Goal: Task Accomplishment & Management: Use online tool/utility

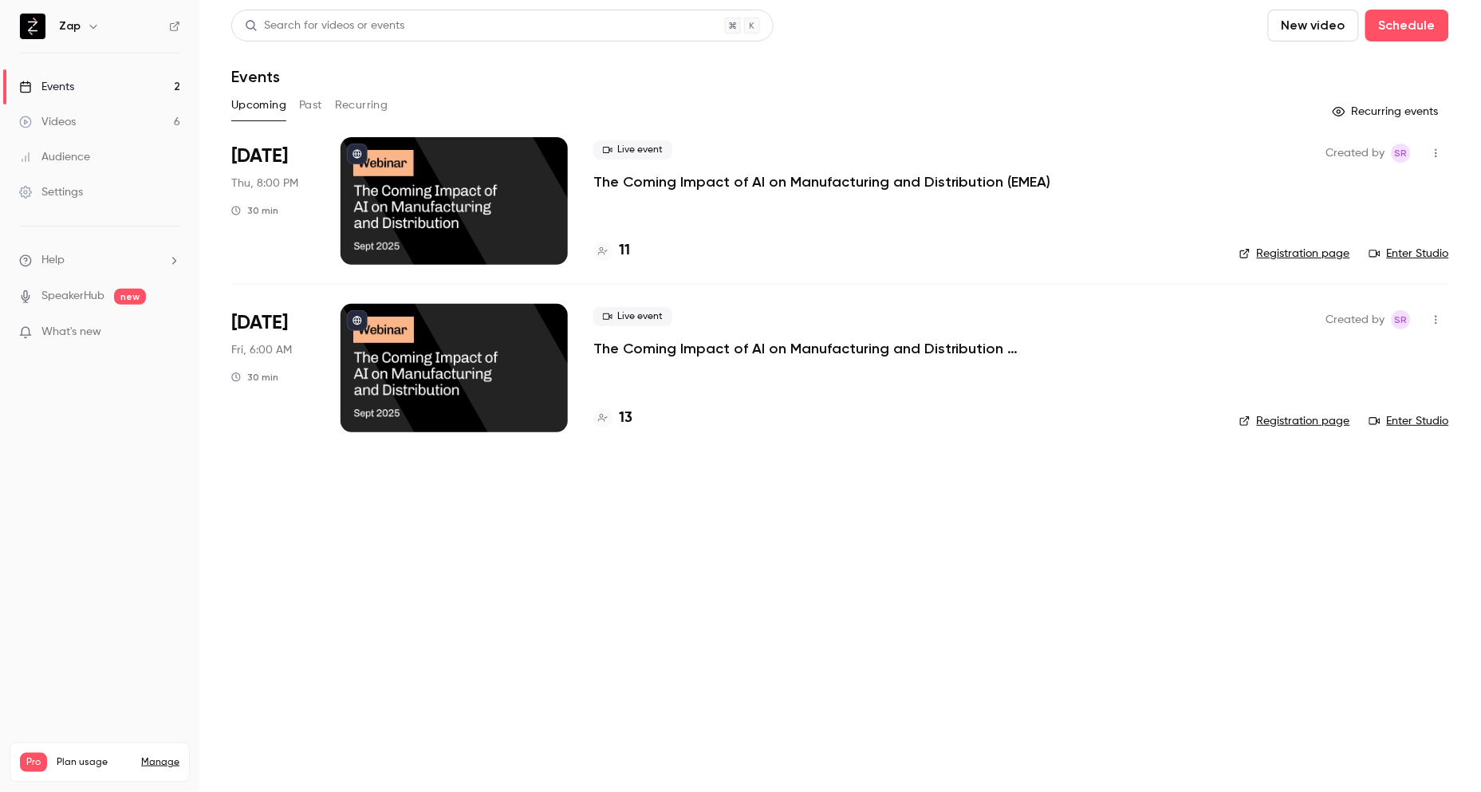
click at [64, 187] on div "Settings" at bounding box center [51, 192] width 64 height 16
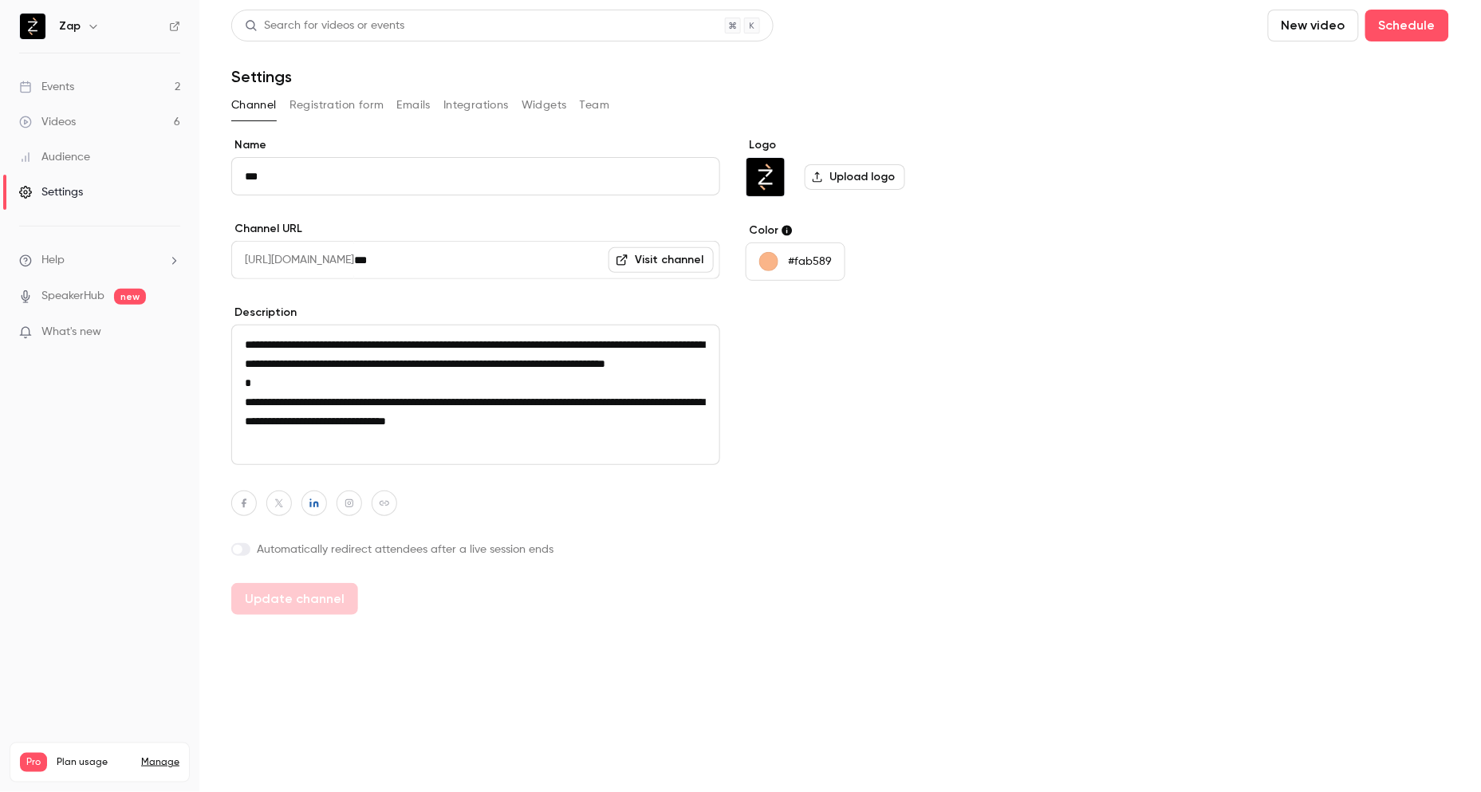
click at [415, 101] on button "Emails" at bounding box center [413, 105] width 33 height 26
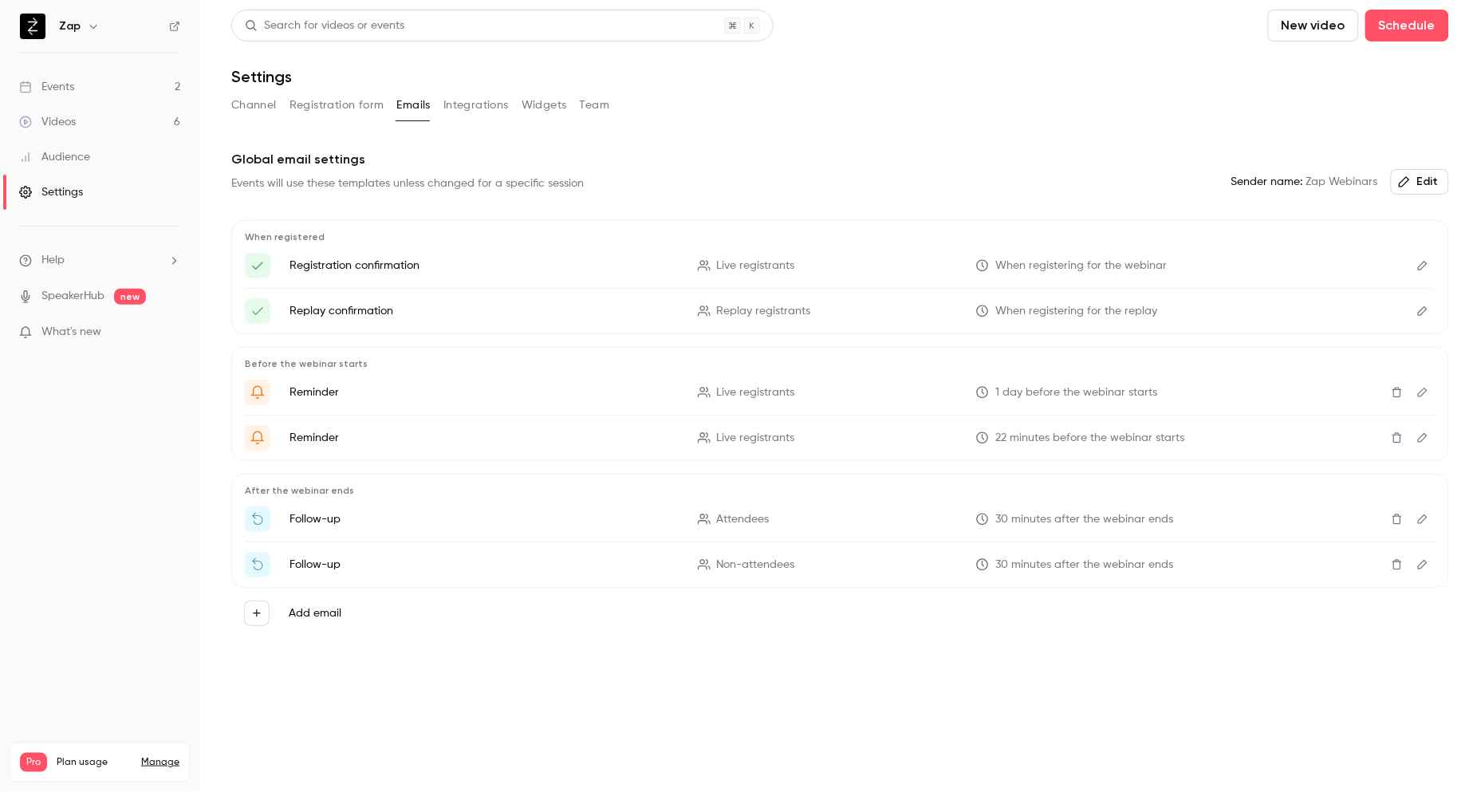
click at [1422, 519] on icon "Edit" at bounding box center [1422, 518] width 13 height 11
click at [1422, 563] on icon "Edit" at bounding box center [1423, 565] width 10 height 10
click at [74, 85] on div "Events" at bounding box center [46, 87] width 55 height 16
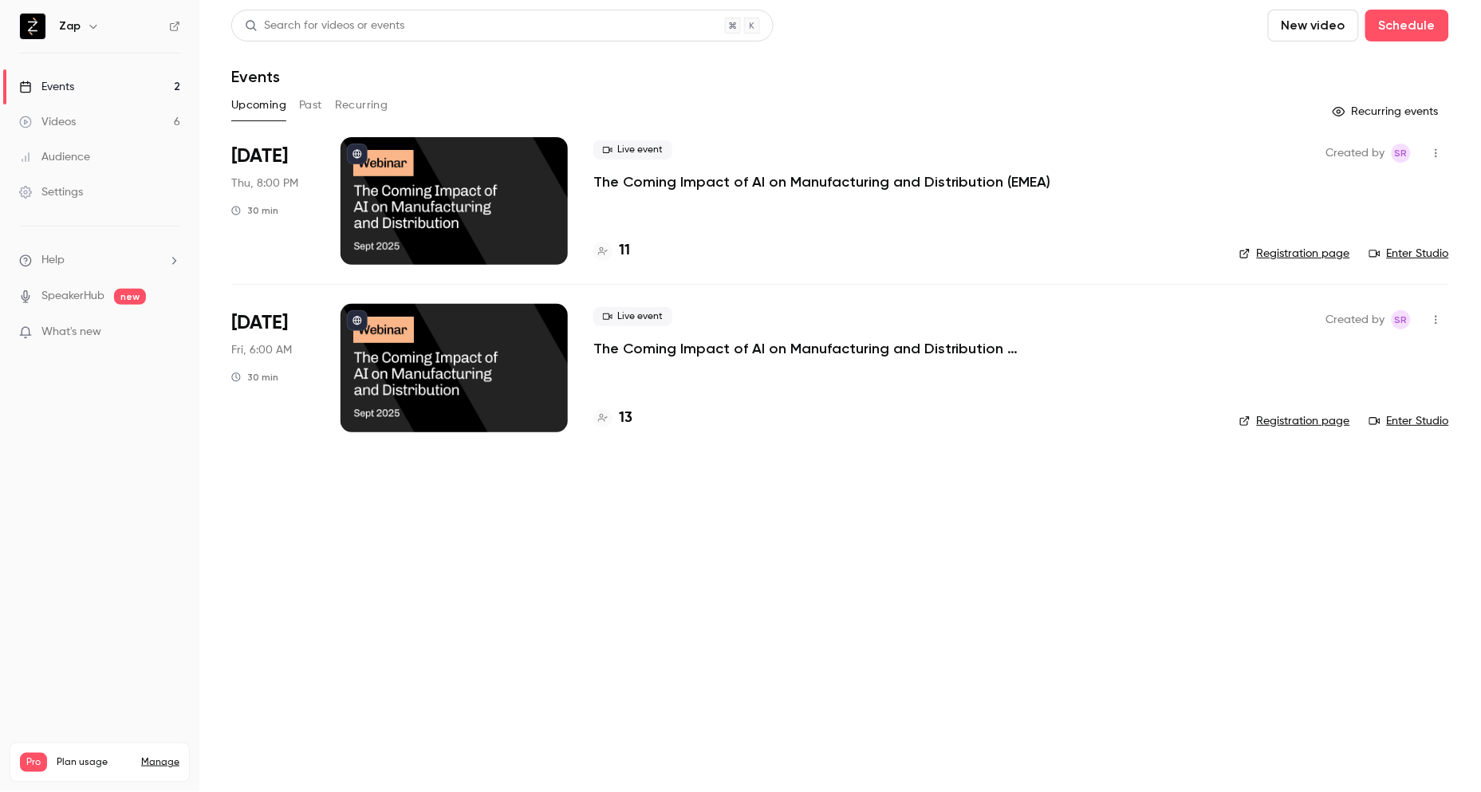
click at [61, 125] on div "Videos" at bounding box center [47, 122] width 57 height 16
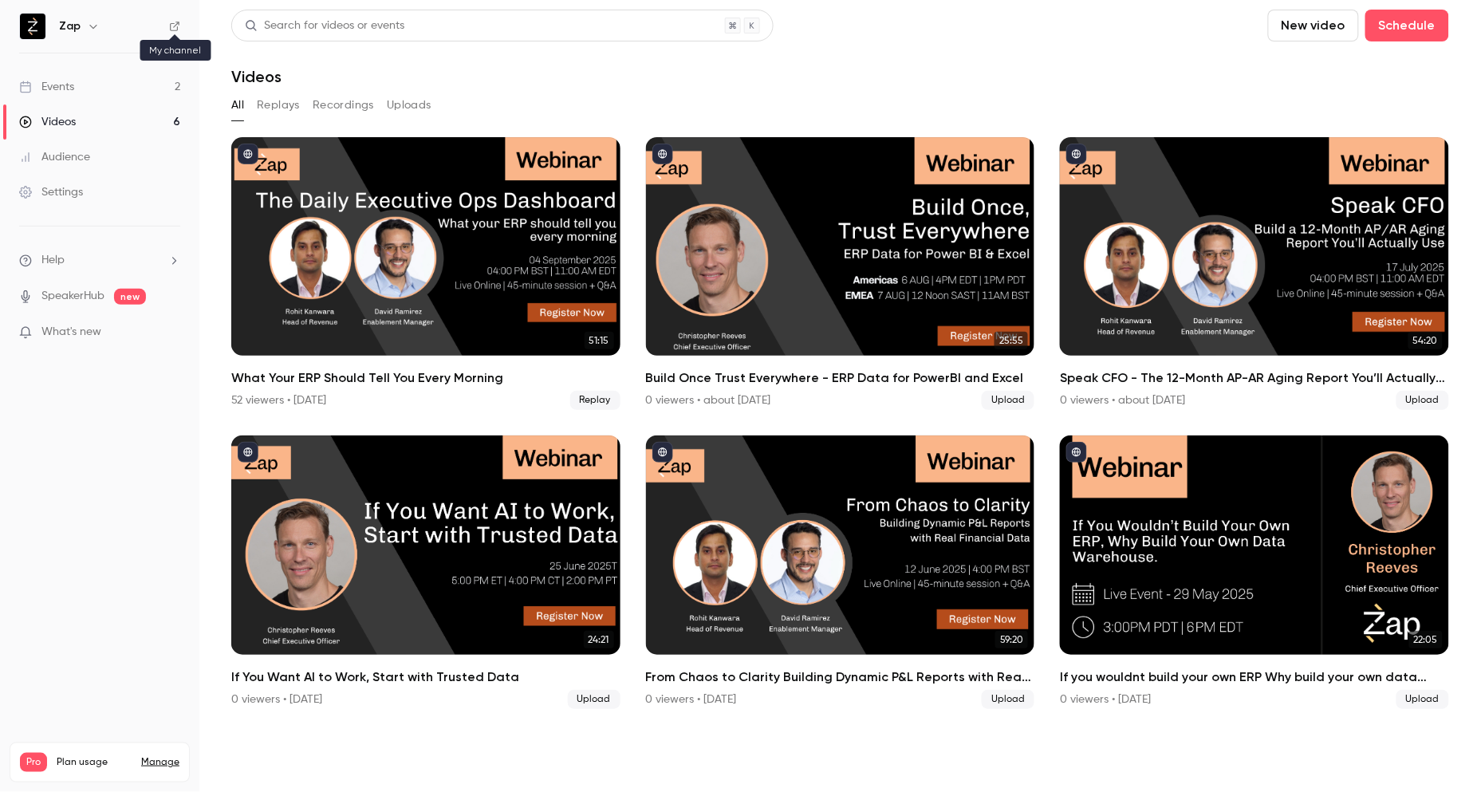
click at [174, 25] on icon at bounding box center [174, 26] width 11 height 11
click at [61, 197] on div "Settings" at bounding box center [51, 192] width 64 height 16
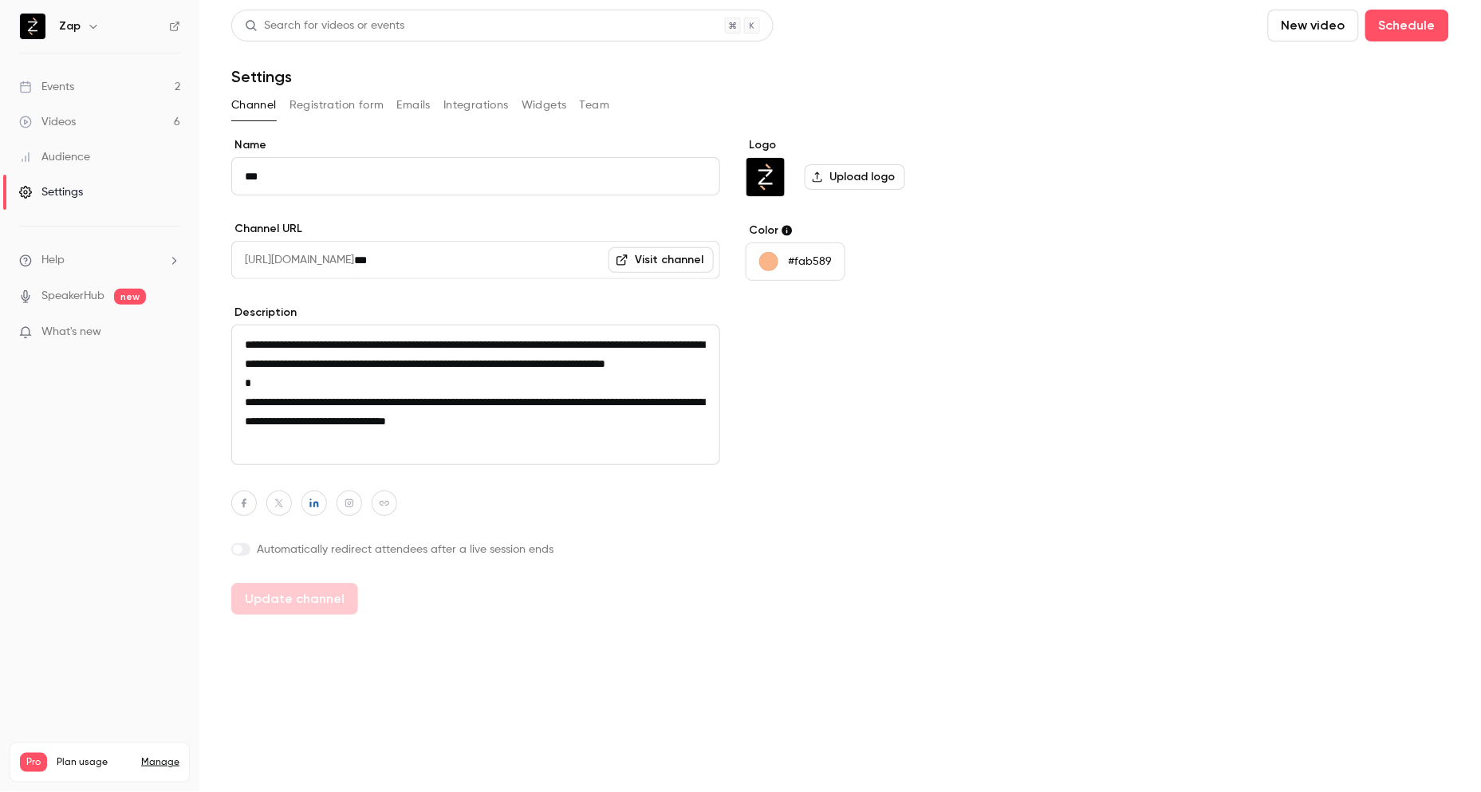
click at [413, 112] on button "Emails" at bounding box center [413, 105] width 33 height 26
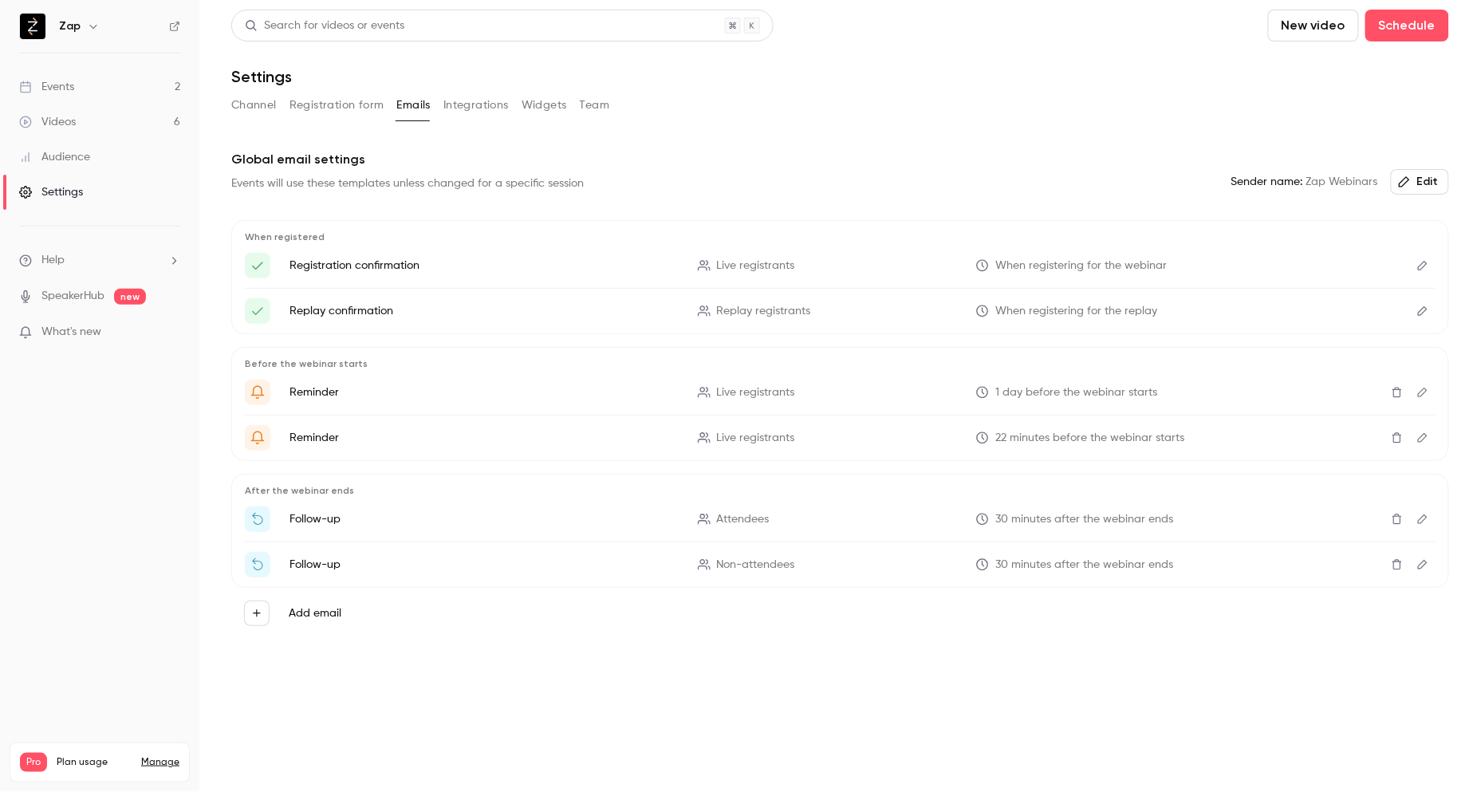
click at [1422, 264] on icon "Edit" at bounding box center [1423, 266] width 10 height 10
click at [1421, 308] on icon "Edit" at bounding box center [1422, 310] width 13 height 11
click at [1422, 391] on icon "Edit" at bounding box center [1423, 393] width 10 height 10
click at [1419, 436] on icon "Edit" at bounding box center [1422, 437] width 13 height 11
click at [69, 90] on div "Events" at bounding box center [46, 87] width 55 height 16
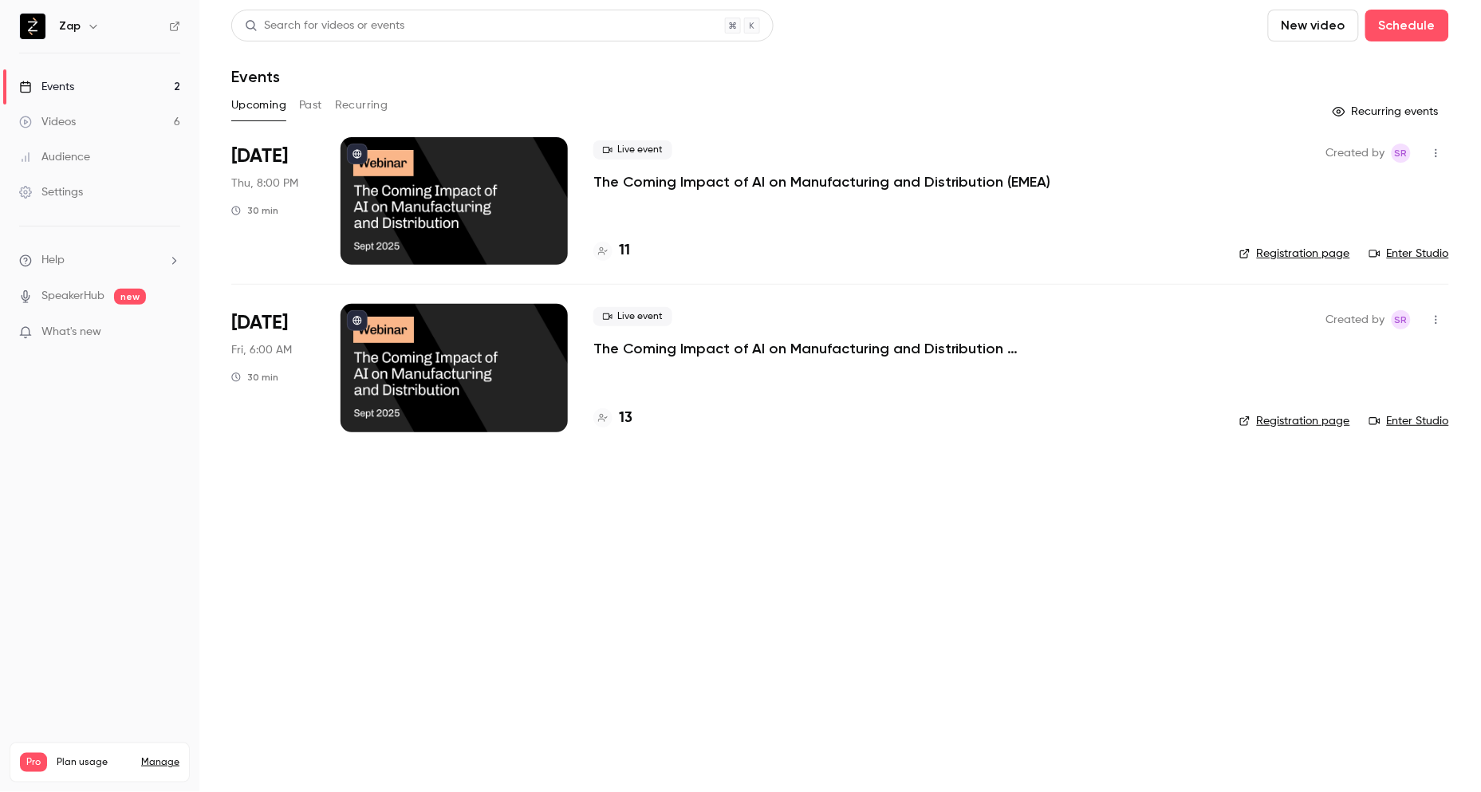
click at [743, 184] on p "The Coming Impact of AI on Manufacturing and Distribution (EMEA)" at bounding box center [822, 181] width 458 height 19
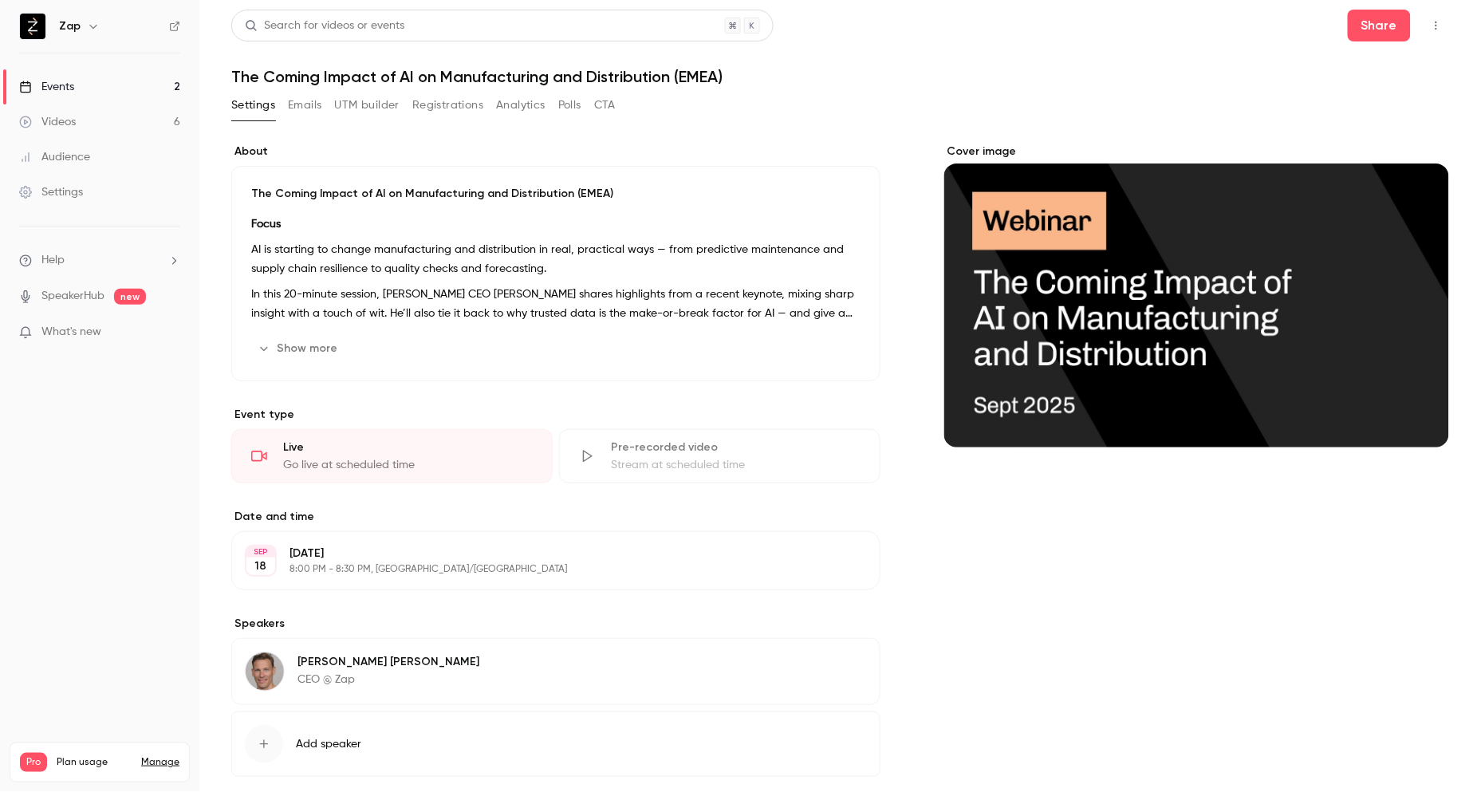
click at [330, 77] on h1 "The Coming Impact of AI on Manufacturing and Distribution (EMEA)" at bounding box center [840, 76] width 1218 height 19
copy div "The Coming Impact of AI on Manufacturing and Distribution (EMEA) Settings Email…"
click at [380, 104] on button "UTM builder" at bounding box center [367, 105] width 65 height 26
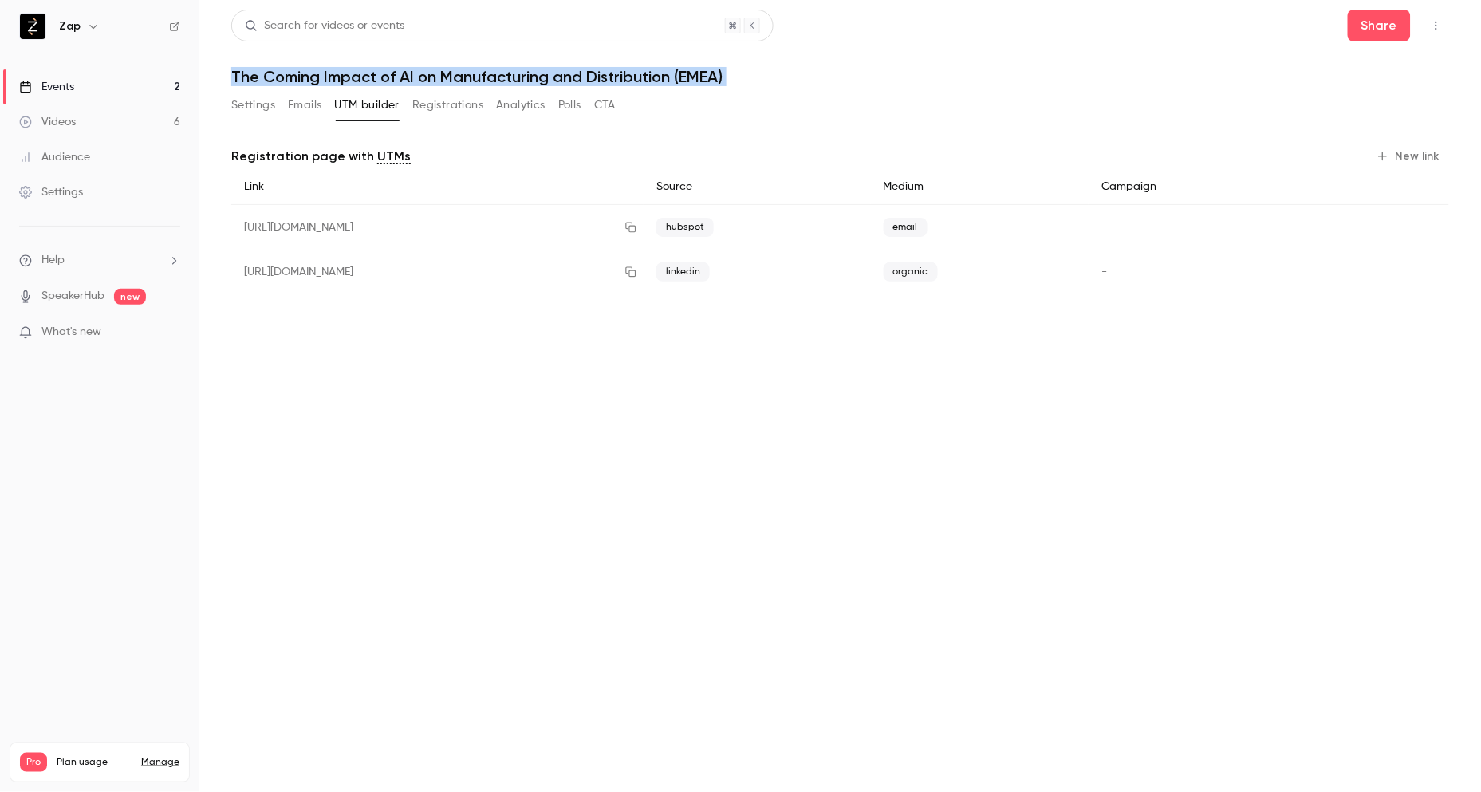
click at [1425, 157] on button "New link" at bounding box center [1409, 157] width 79 height 26
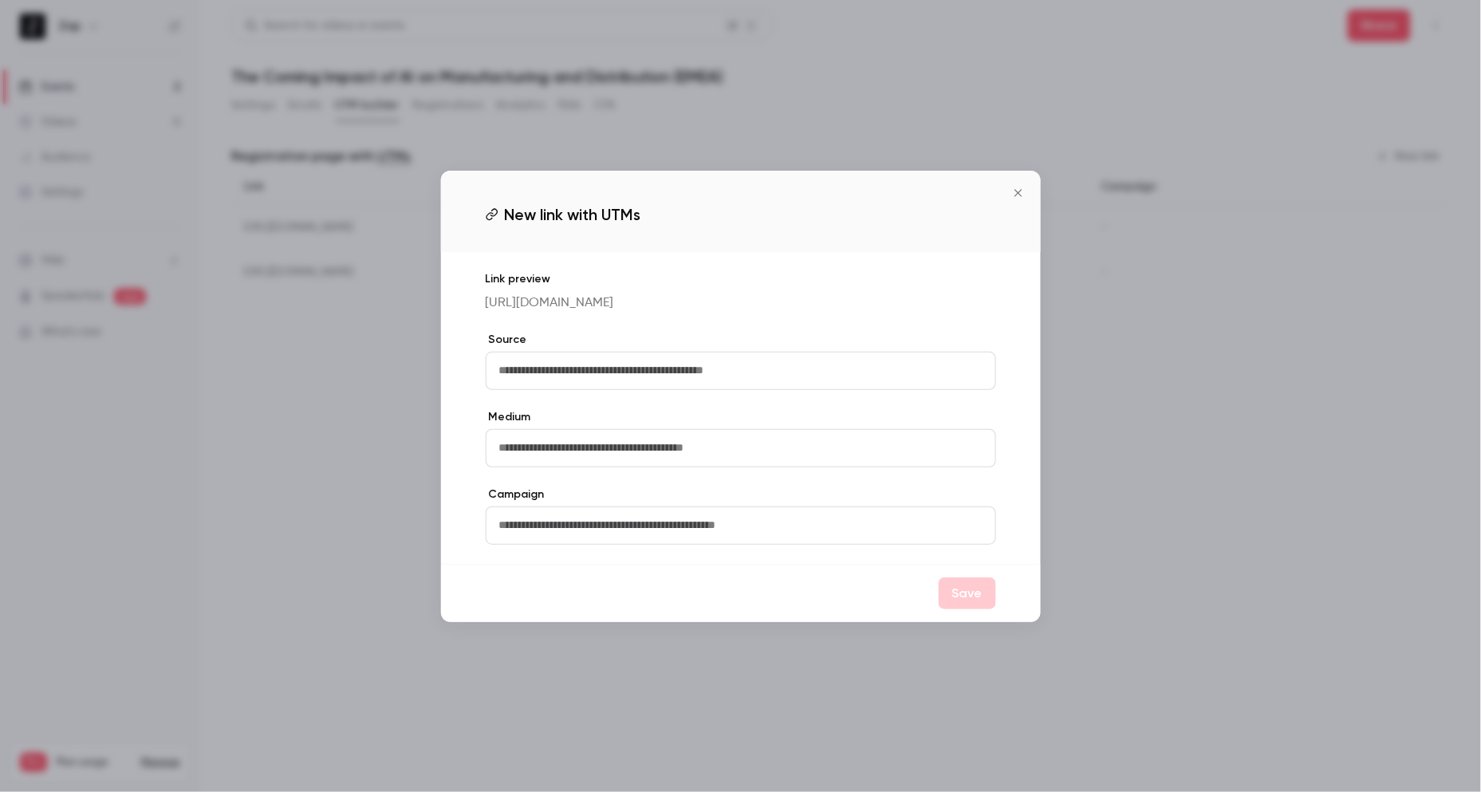
click at [596, 383] on input "text" at bounding box center [741, 371] width 510 height 38
type input "*******"
click at [611, 452] on input "text" at bounding box center [741, 448] width 510 height 38
type input "******"
click at [963, 603] on button "Save" at bounding box center [966, 593] width 57 height 32
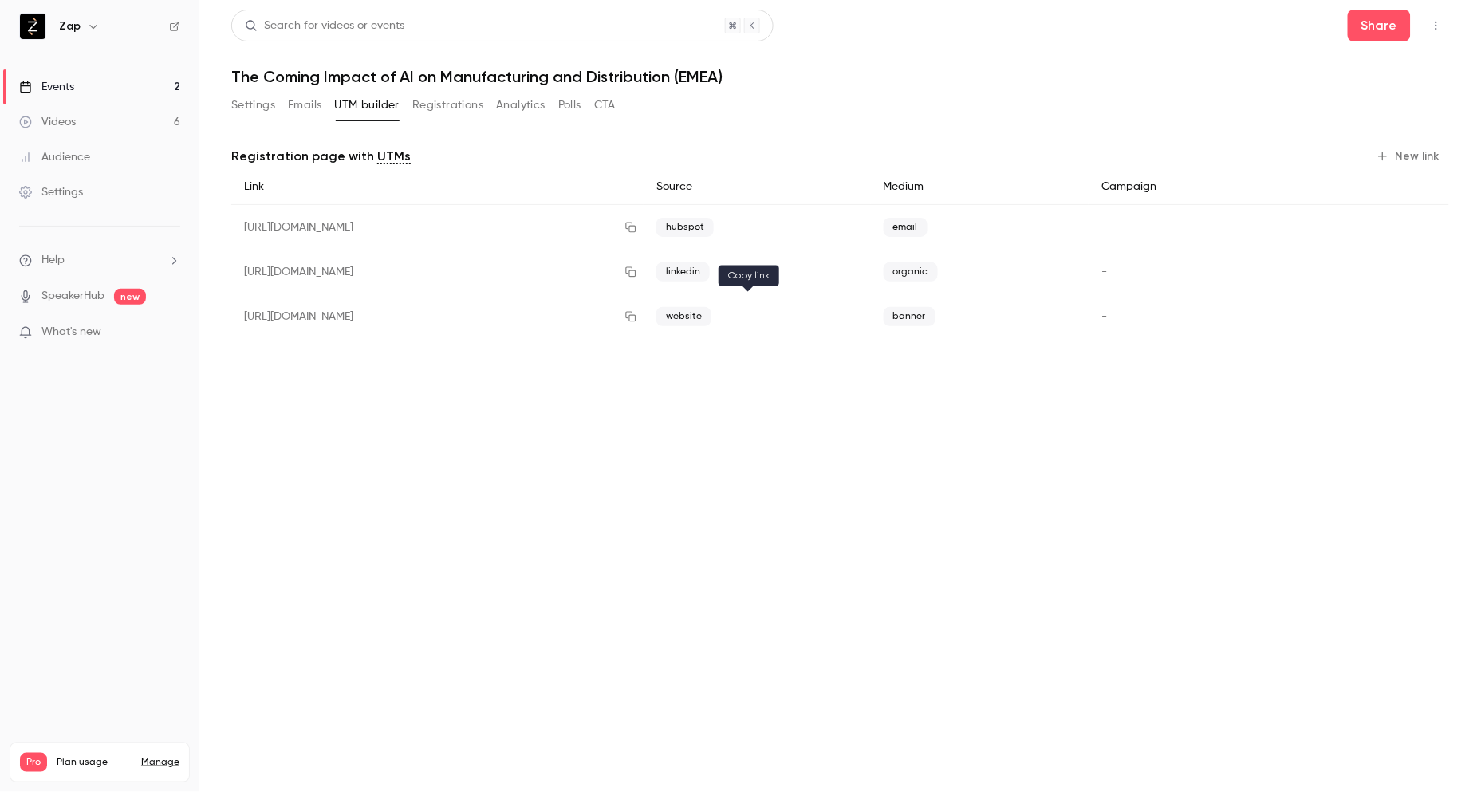
click at [637, 317] on icon "button" at bounding box center [630, 316] width 13 height 11
click at [57, 88] on div "Events" at bounding box center [46, 87] width 55 height 16
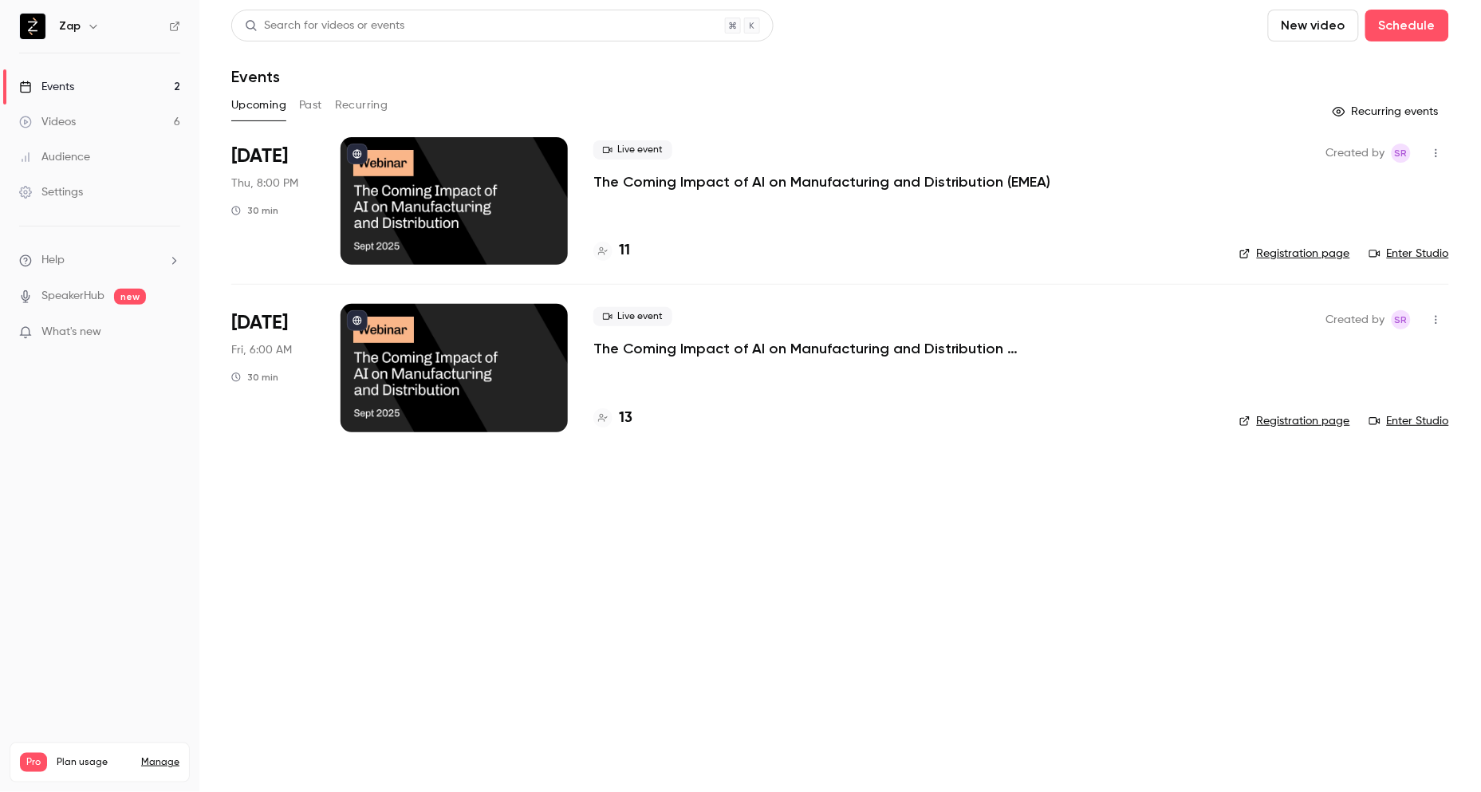
click at [895, 346] on p "The Coming Impact of AI on Manufacturing and Distribution ([GEOGRAPHIC_DATA])" at bounding box center [832, 348] width 478 height 19
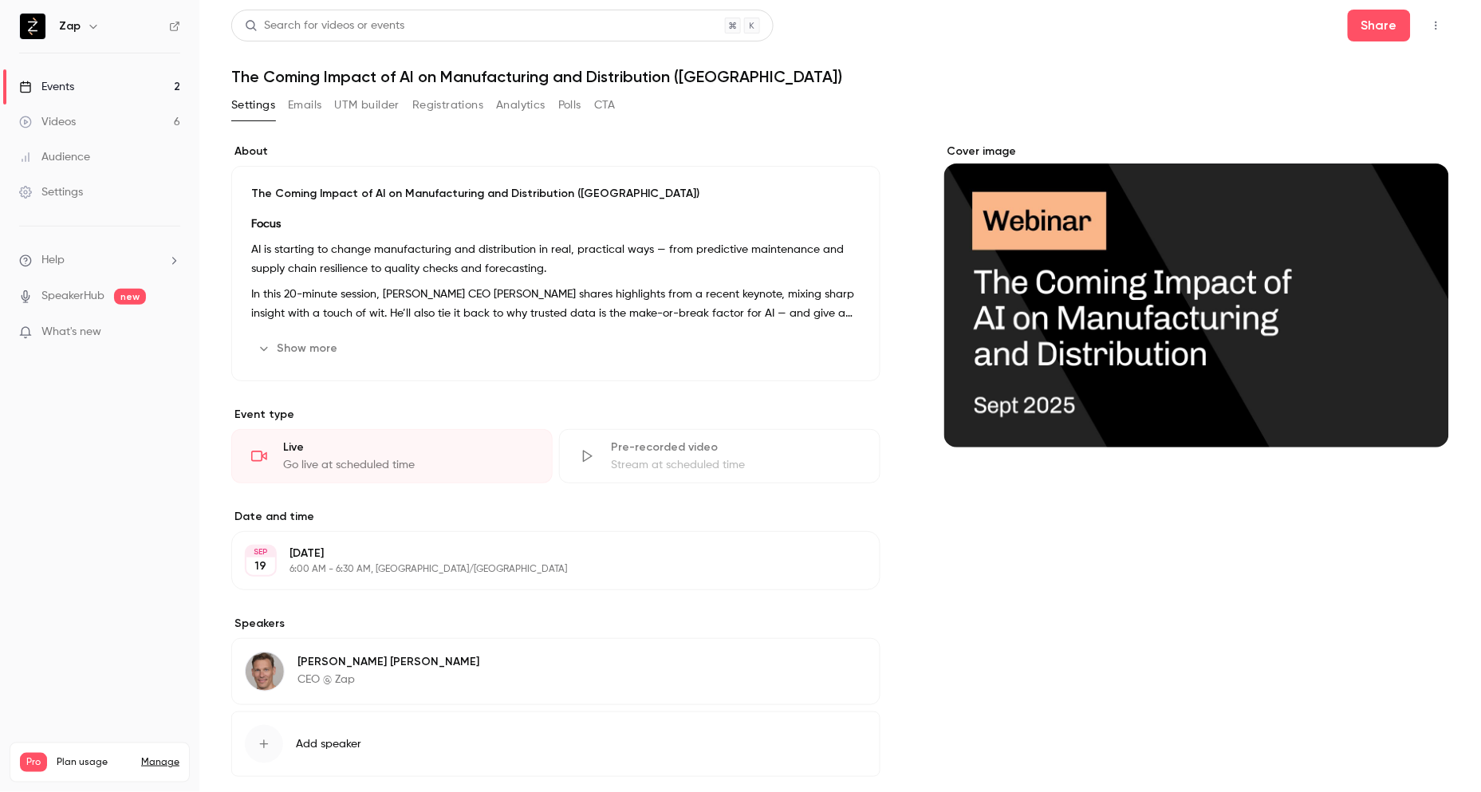
click at [380, 105] on button "UTM builder" at bounding box center [367, 105] width 65 height 26
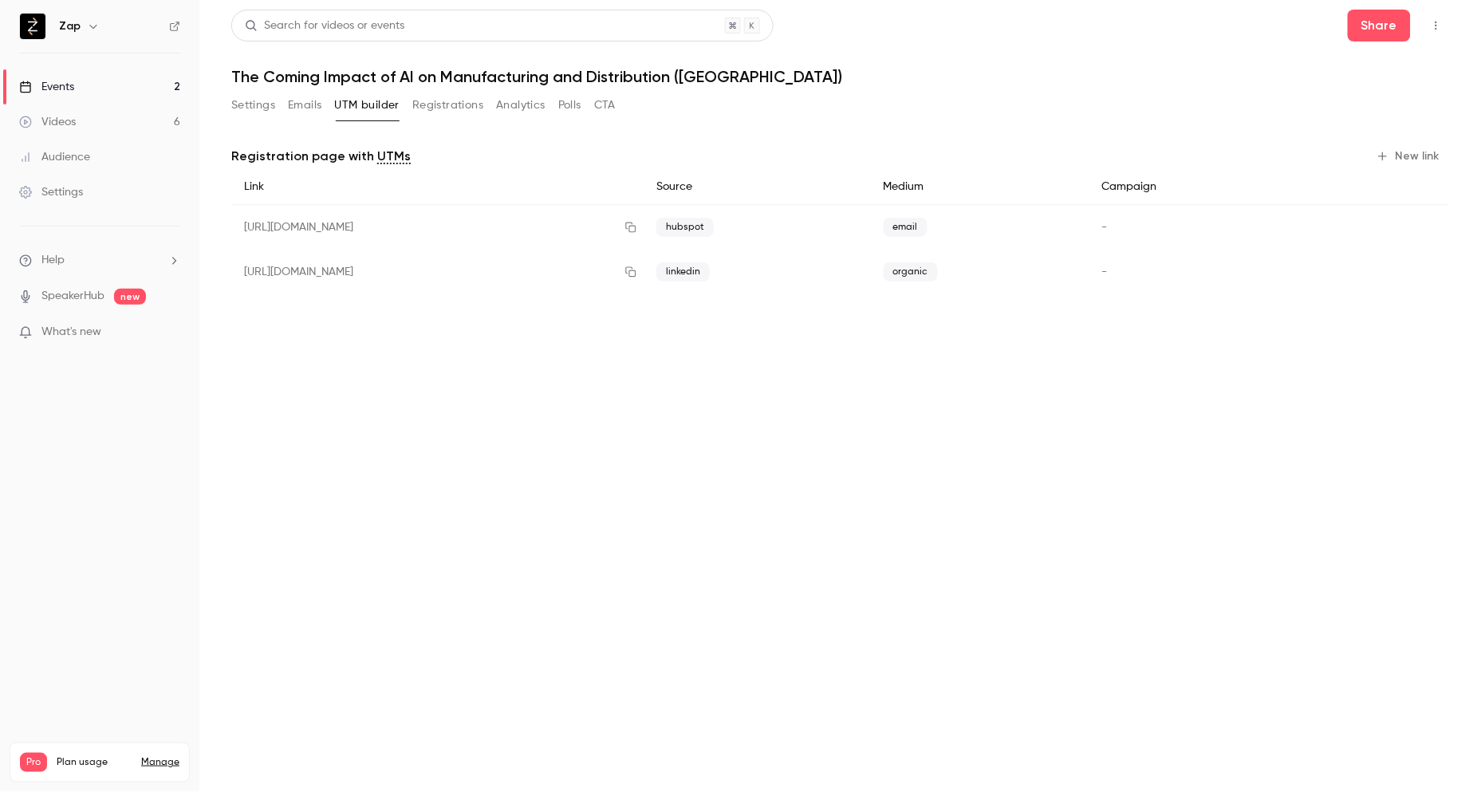
click at [1414, 151] on button "New link" at bounding box center [1409, 157] width 79 height 26
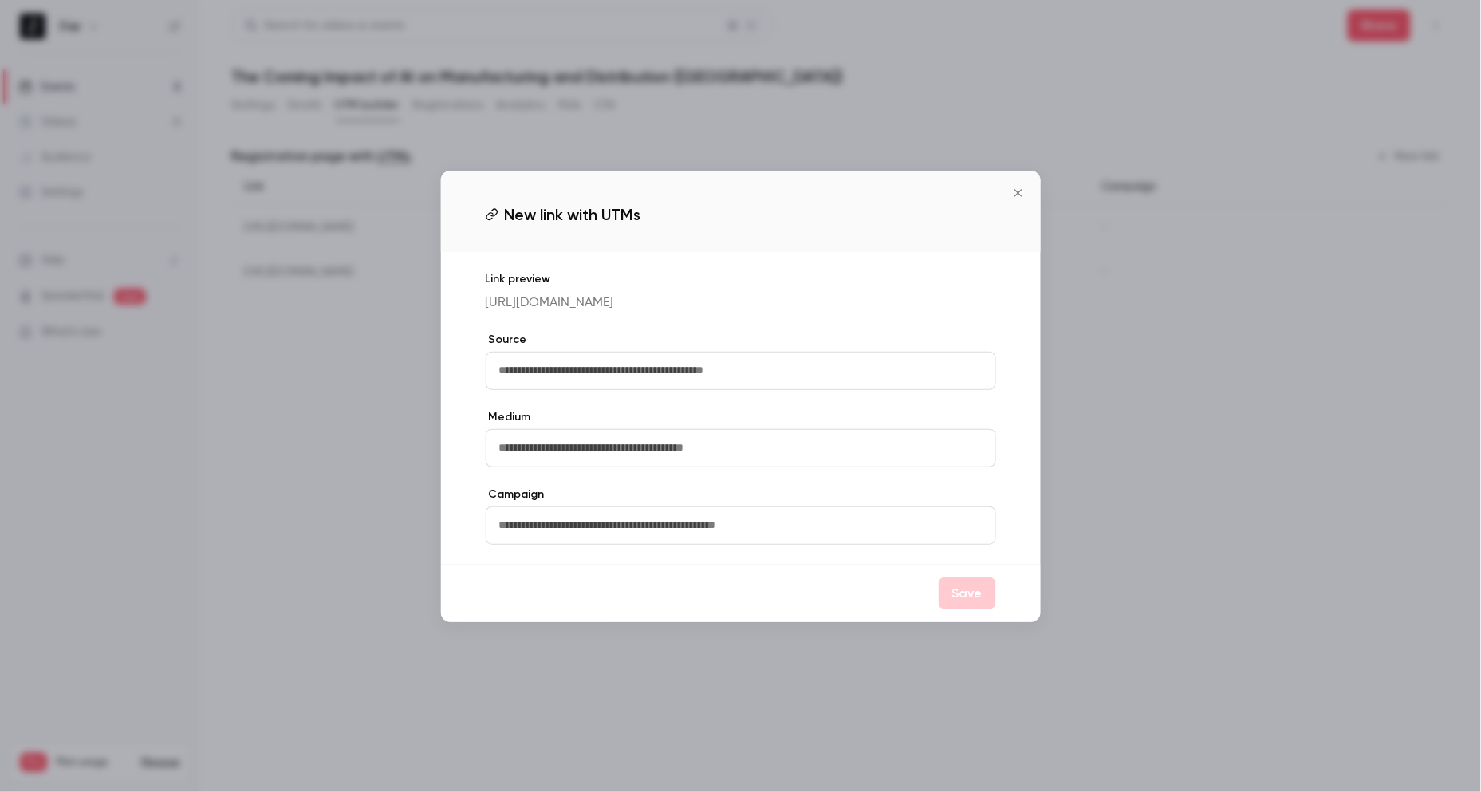
click at [659, 383] on input "text" at bounding box center [741, 371] width 510 height 38
type input "*******"
click at [618, 451] on input "text" at bounding box center [741, 448] width 510 height 38
type input "******"
click at [978, 608] on button "Save" at bounding box center [966, 593] width 57 height 32
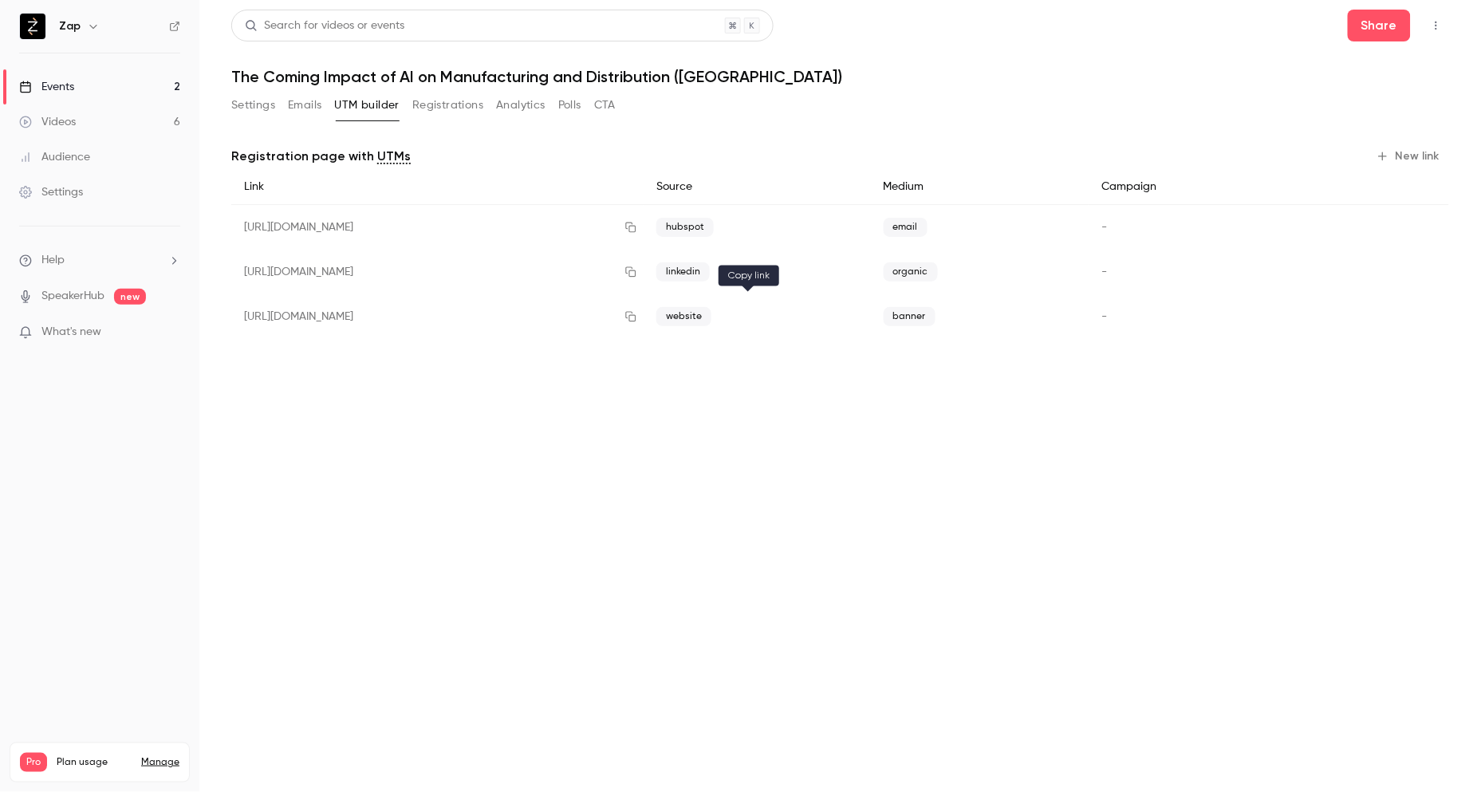
click at [637, 320] on icon "button" at bounding box center [630, 316] width 13 height 11
click at [258, 105] on button "Settings" at bounding box center [253, 105] width 44 height 26
